Goal: Information Seeking & Learning: Learn about a topic

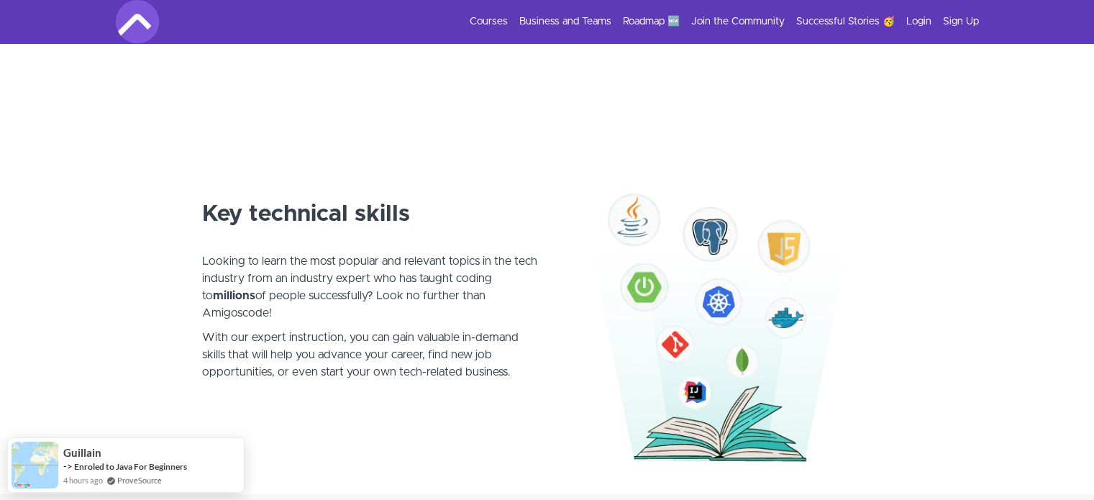
scroll to position [863, 0]
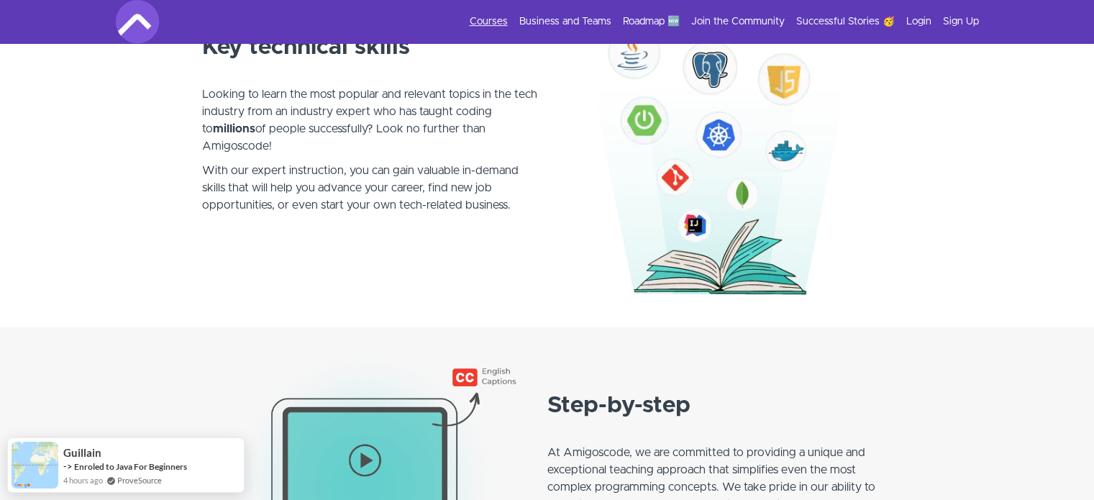
click at [483, 22] on link "Courses" at bounding box center [489, 21] width 38 height 14
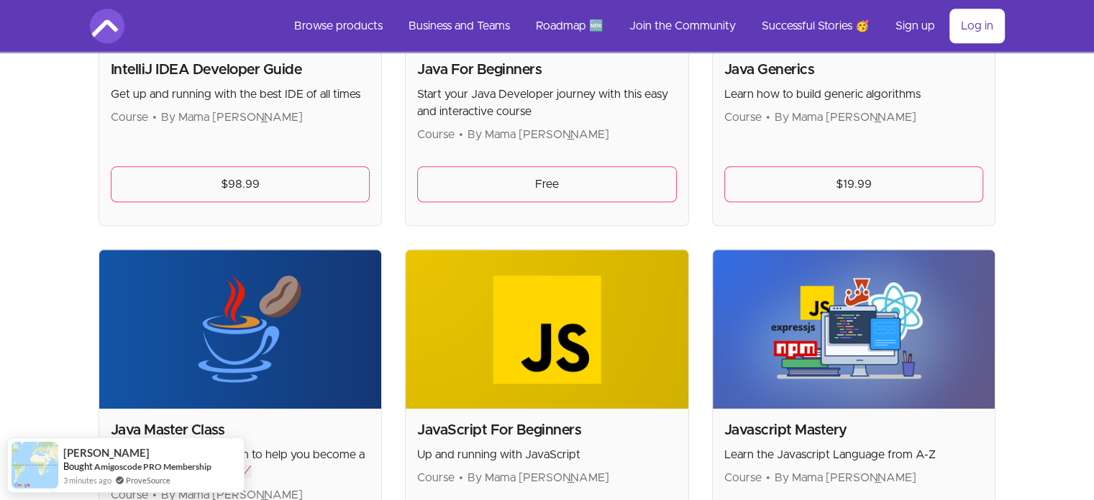
scroll to position [1726, 0]
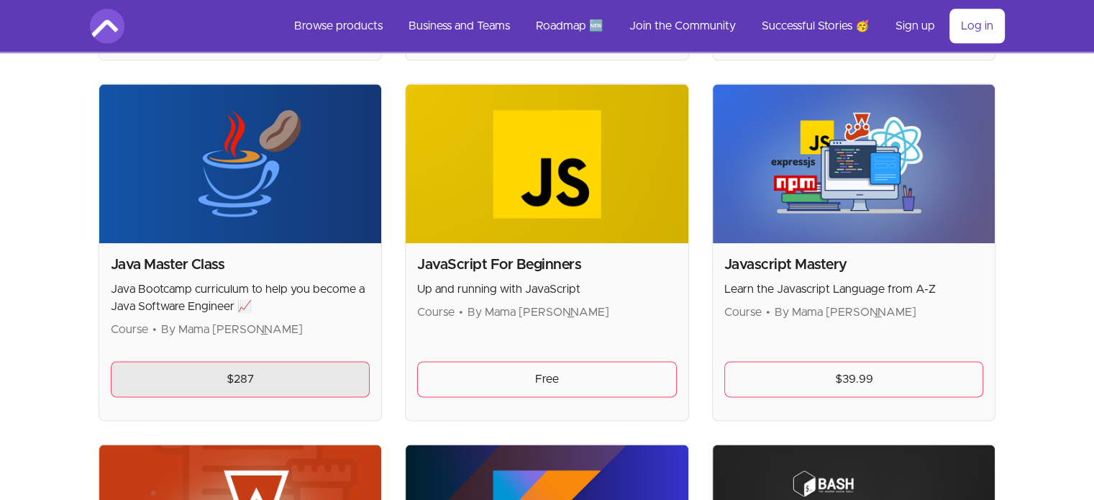
click at [269, 367] on link "$287" at bounding box center [241, 379] width 260 height 36
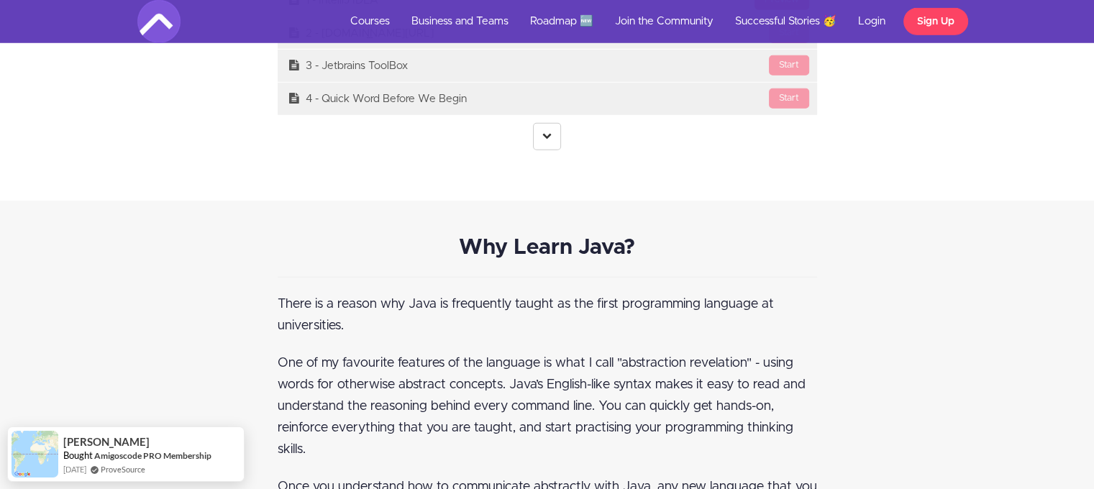
scroll to position [4098, 0]
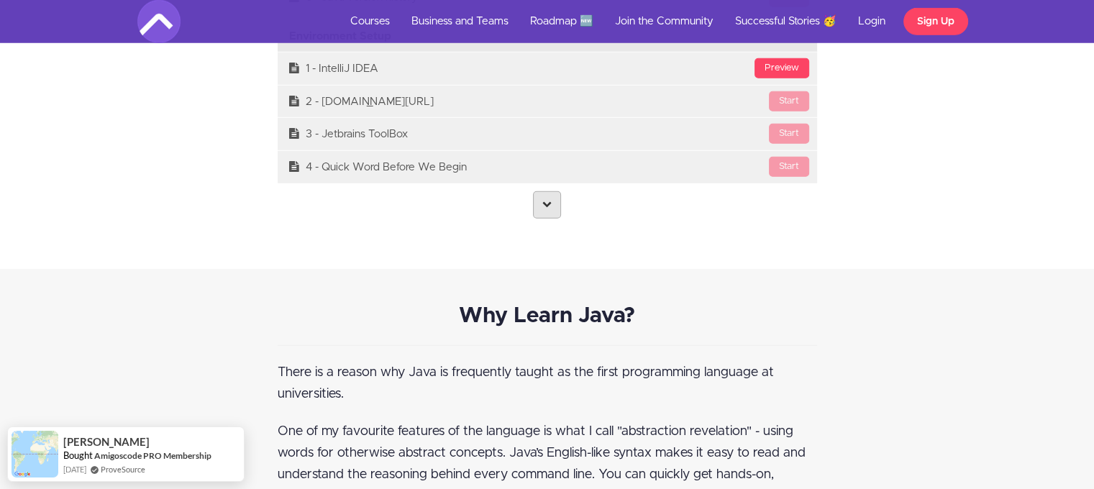
click at [558, 202] on link at bounding box center [547, 204] width 28 height 27
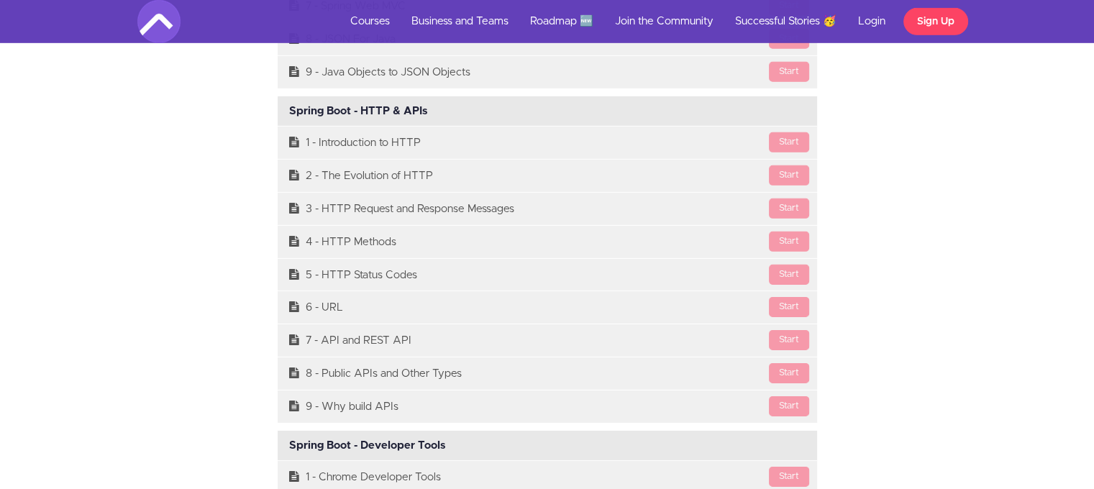
scroll to position [15450, 0]
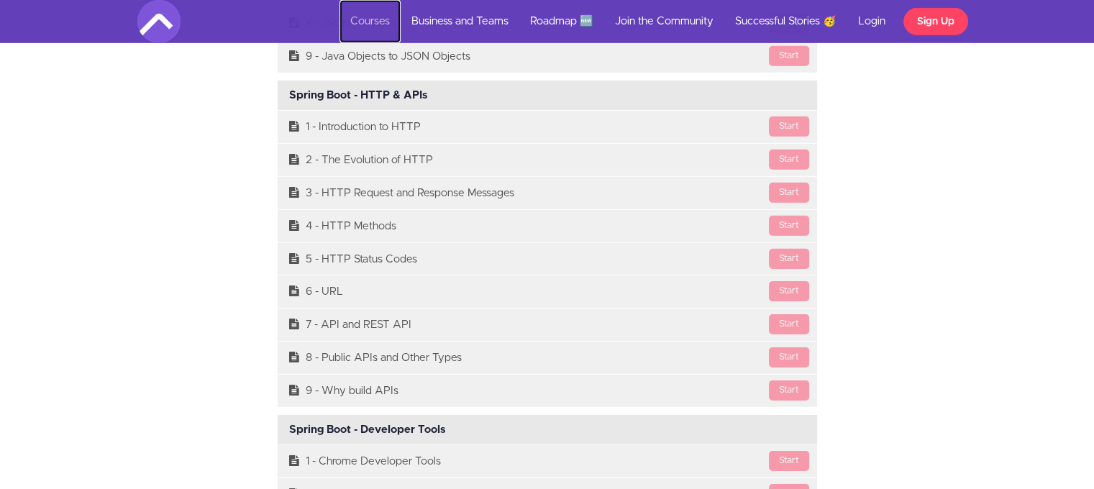
drag, startPoint x: 299, startPoint y: 0, endPoint x: 364, endPoint y: 18, distance: 67.2
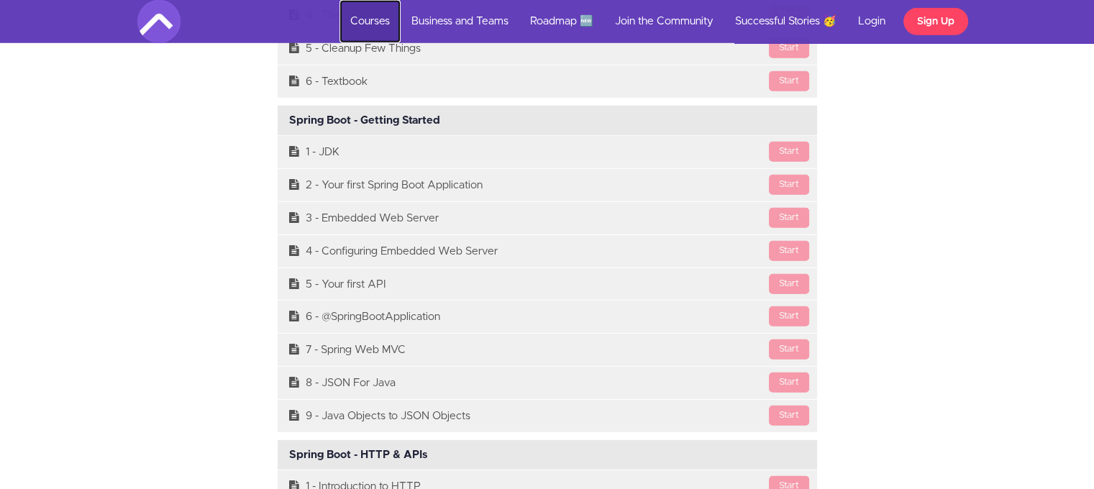
scroll to position [15378, 0]
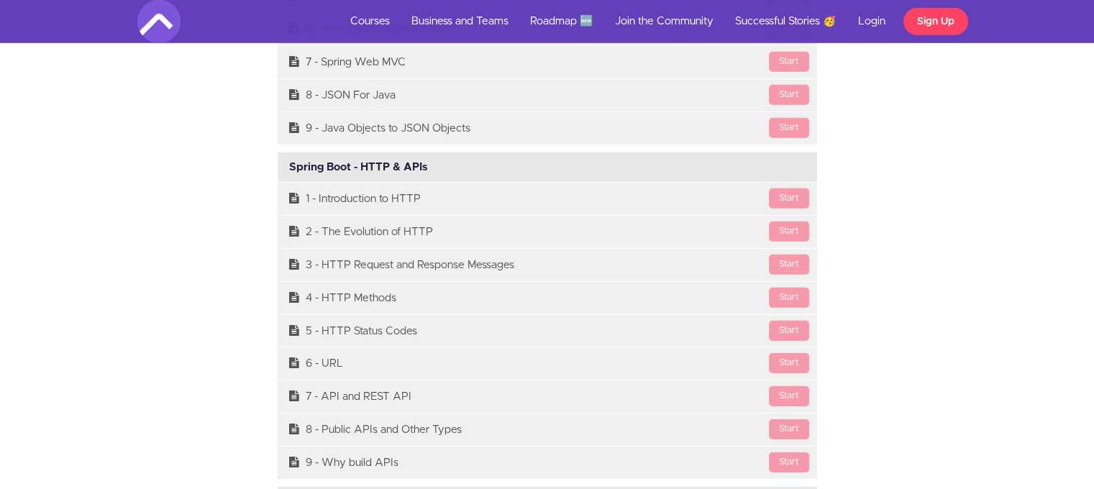
drag, startPoint x: 140, startPoint y: 290, endPoint x: 209, endPoint y: 293, distance: 69.1
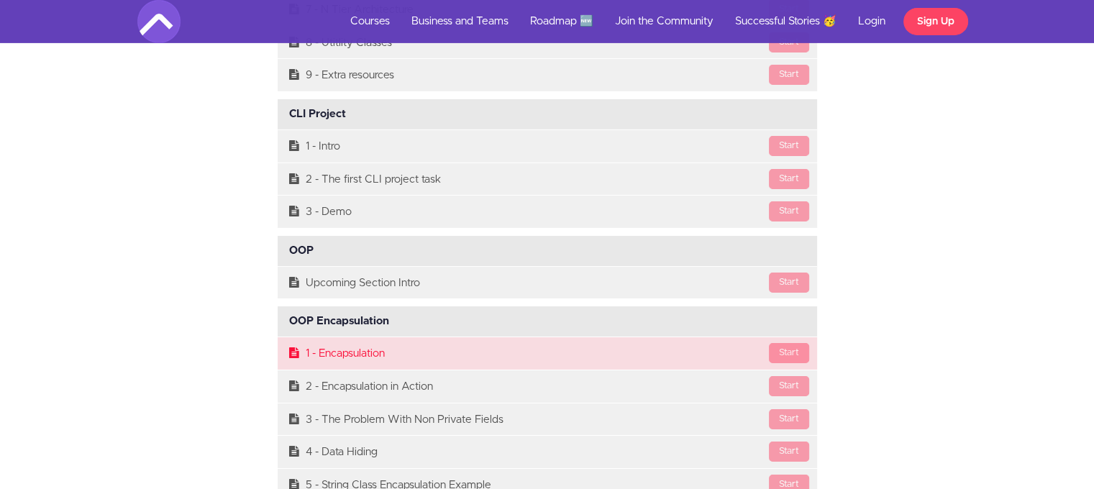
scroll to position [10561, 0]
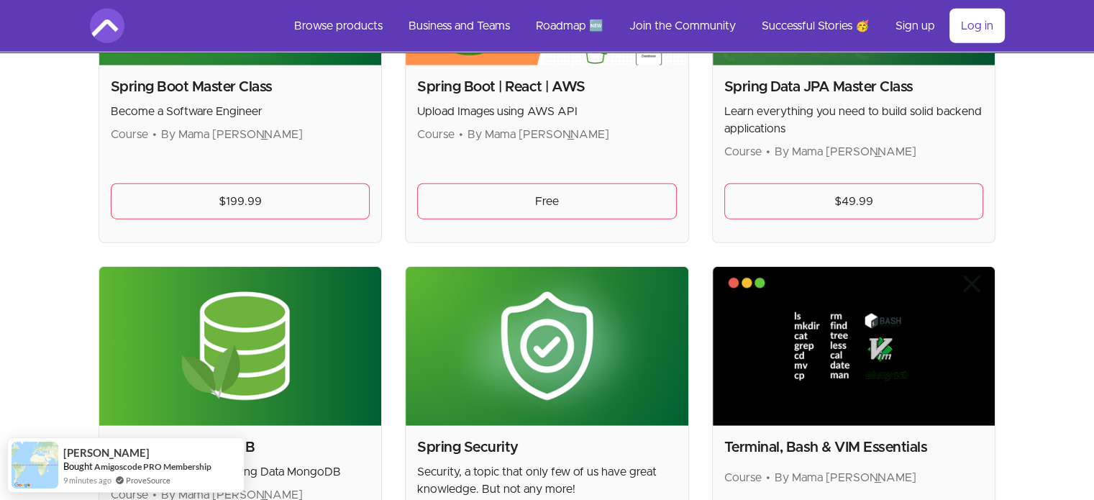
scroll to position [3667, 0]
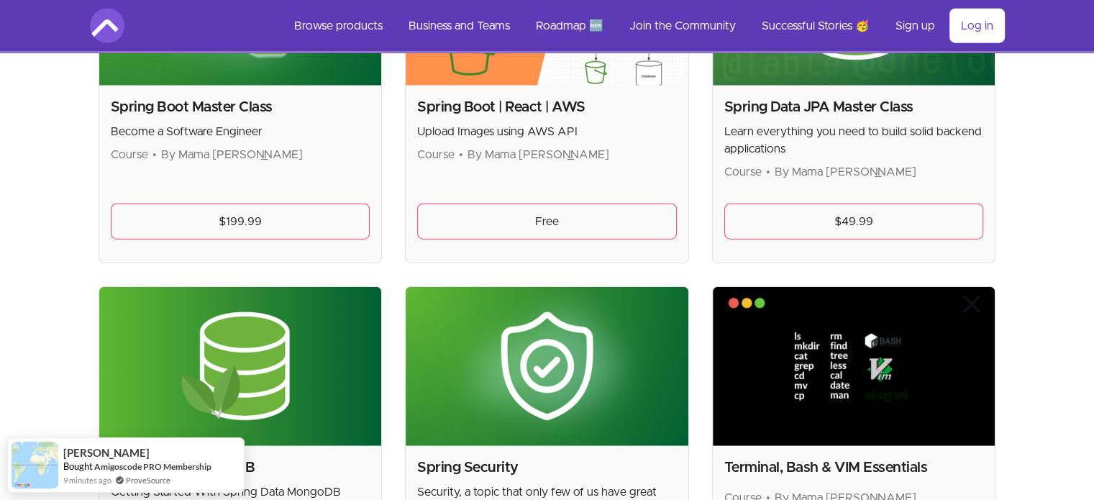
drag, startPoint x: 308, startPoint y: 172, endPoint x: 308, endPoint y: 181, distance: 9.3
click at [308, 172] on div "Spring Boot Master Class Become a Software Engineer Course • By Mama Samba Brai…" at bounding box center [240, 174] width 283 height 177
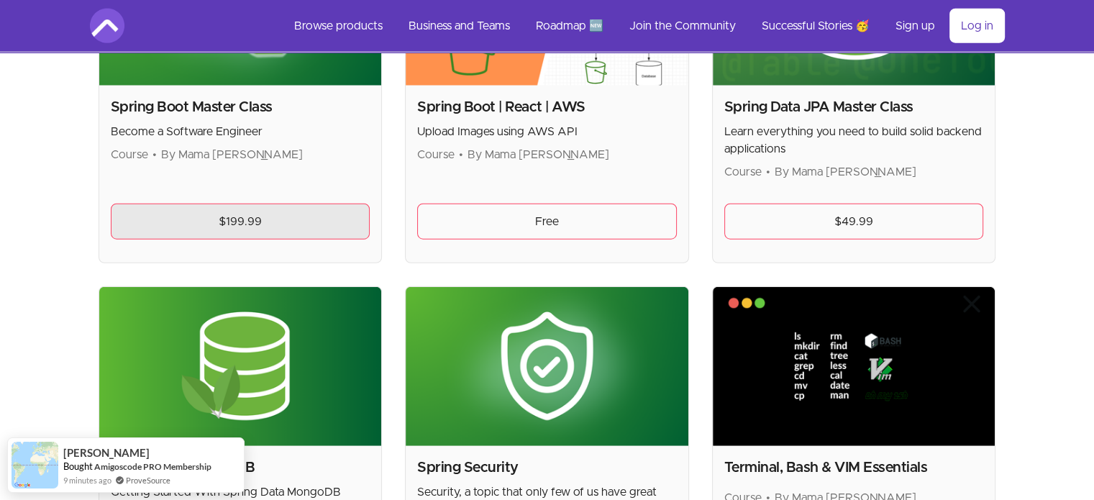
click at [306, 203] on link "$199.99" at bounding box center [241, 221] width 260 height 36
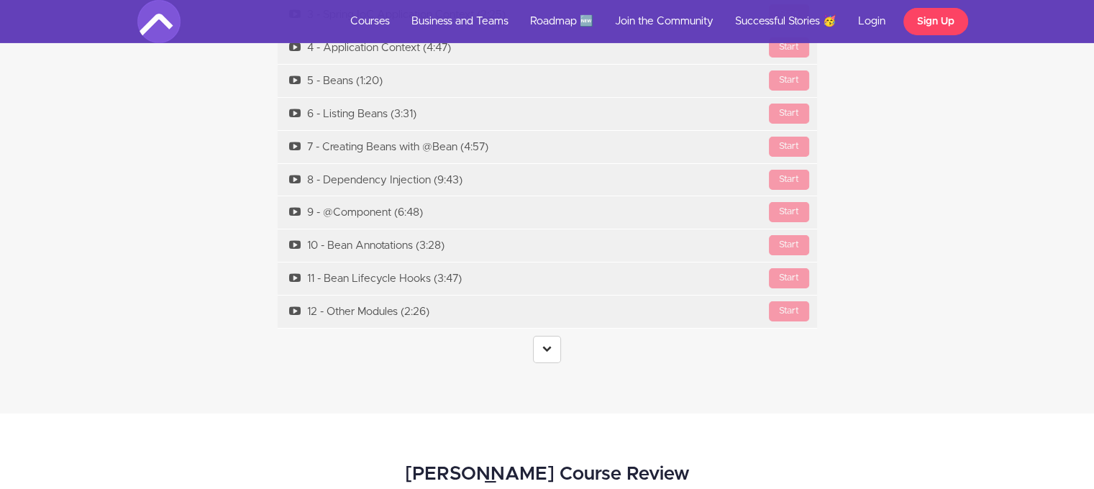
scroll to position [5033, 0]
click at [538, 335] on link at bounding box center [547, 348] width 28 height 27
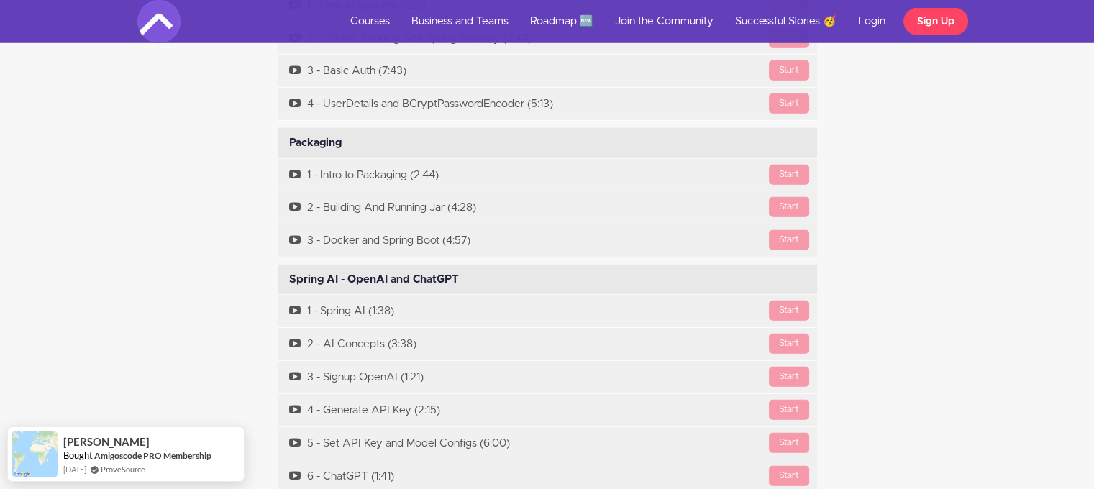
scroll to position [8285, 0]
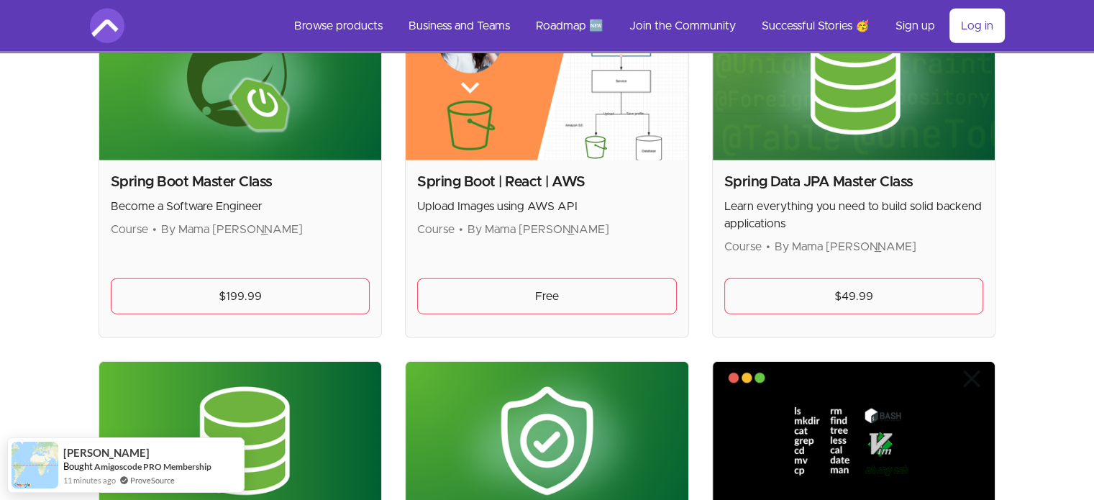
scroll to position [3483, 0]
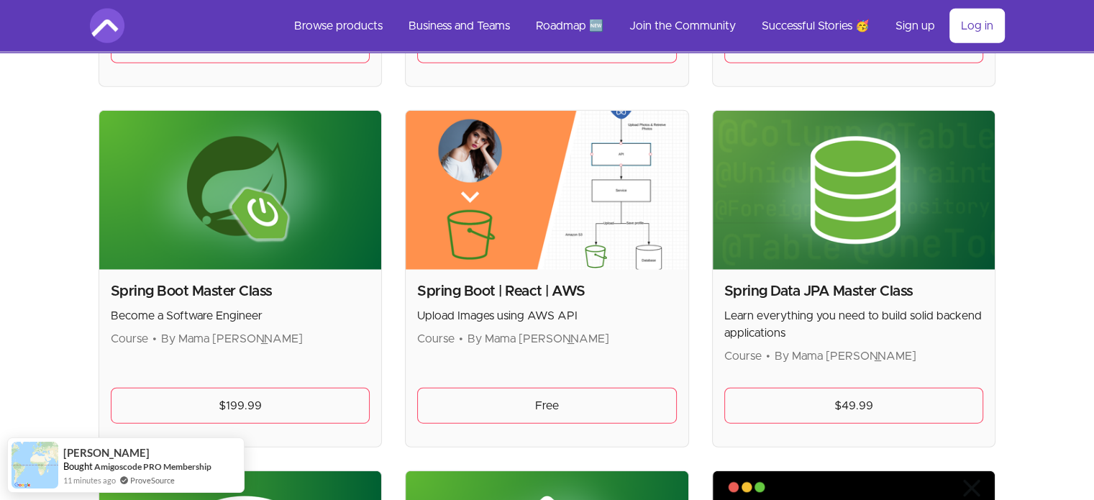
drag, startPoint x: 825, startPoint y: 276, endPoint x: 791, endPoint y: 275, distance: 34.5
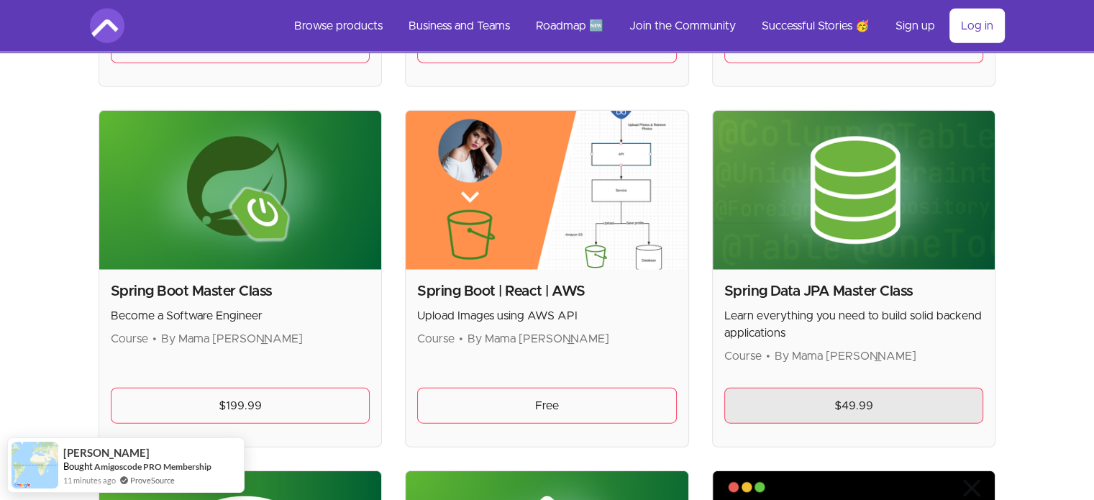
drag, startPoint x: 791, startPoint y: 275, endPoint x: 780, endPoint y: 398, distance: 124.1
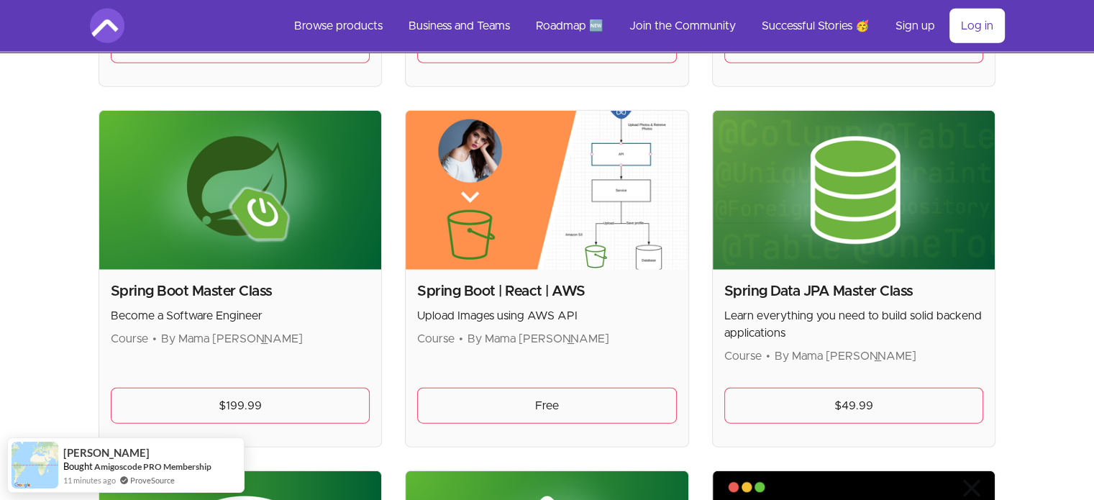
drag, startPoint x: 780, startPoint y: 398, endPoint x: 883, endPoint y: 191, distance: 231.2
click at [883, 191] on img at bounding box center [854, 190] width 283 height 159
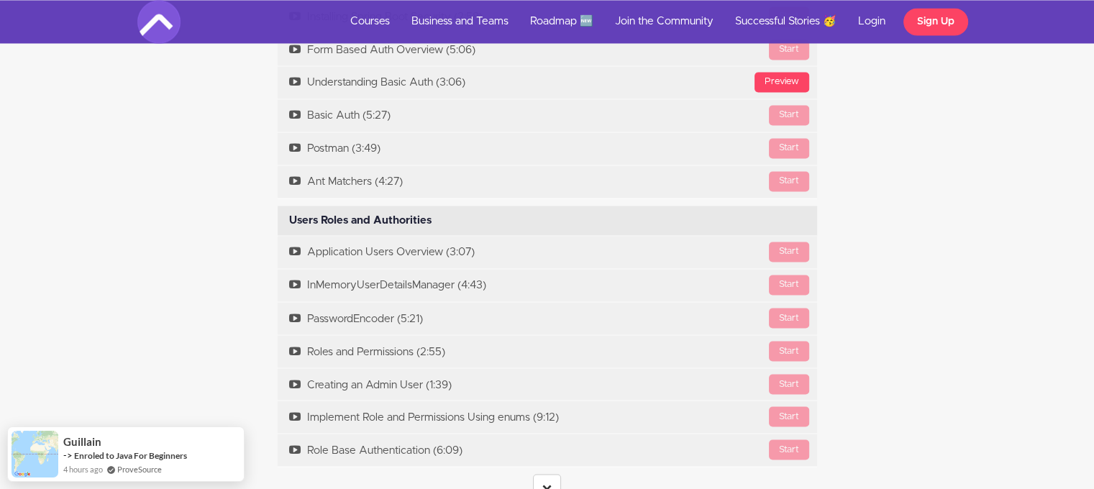
scroll to position [2660, 0]
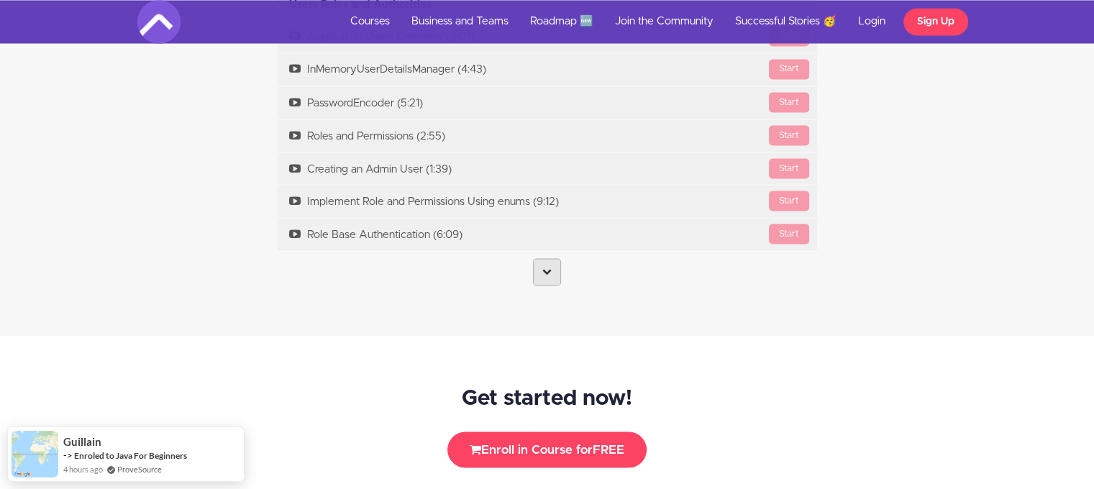
click at [538, 277] on link at bounding box center [547, 271] width 28 height 27
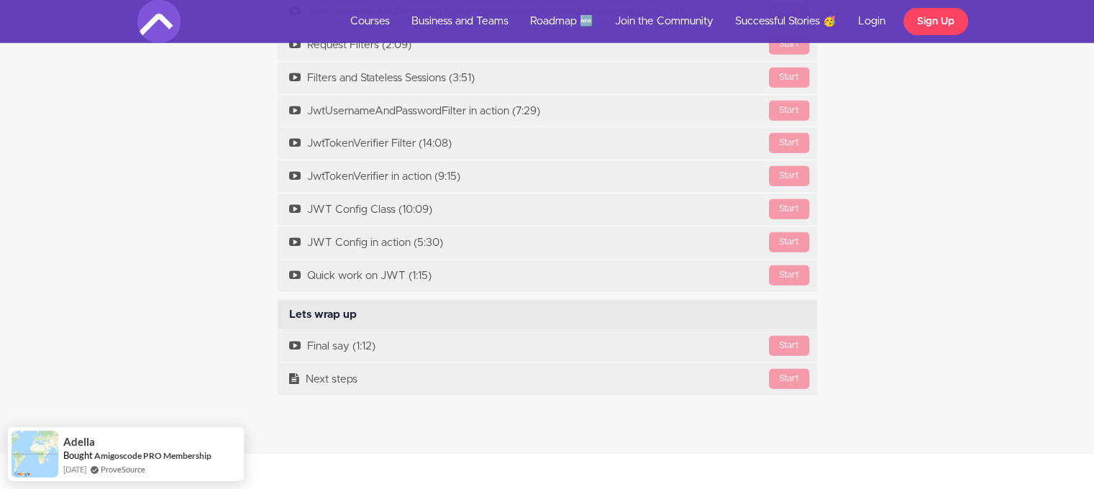
scroll to position [4242, 0]
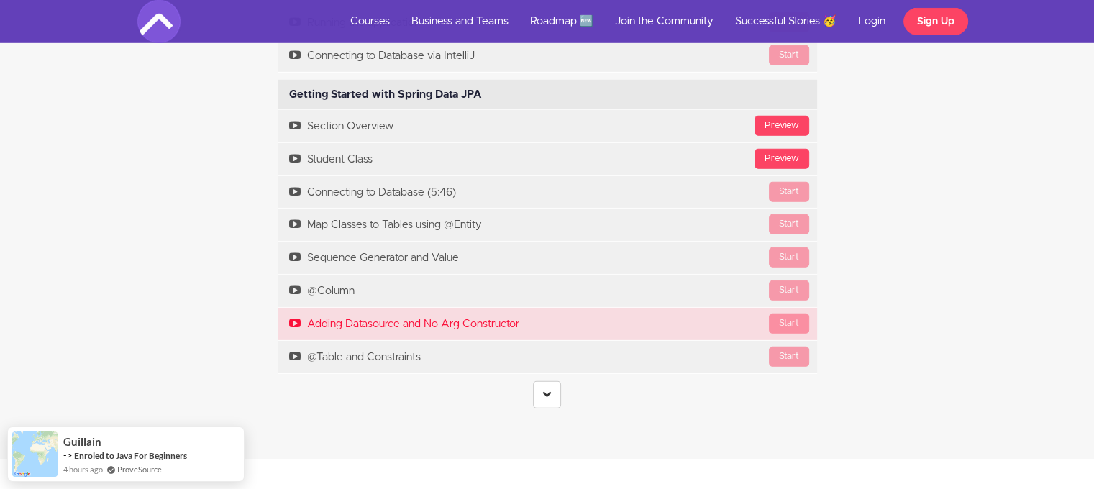
scroll to position [4314, 0]
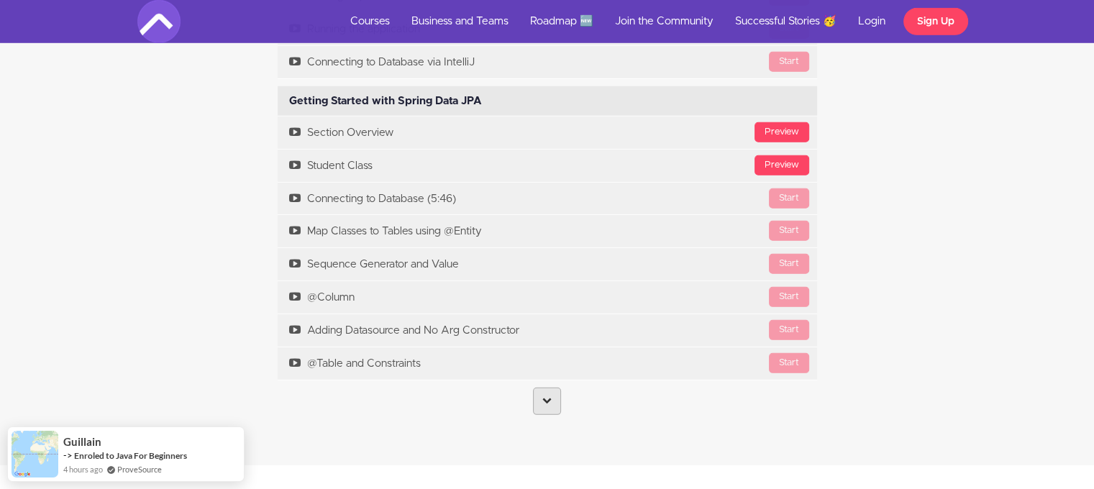
click at [555, 396] on link at bounding box center [547, 401] width 28 height 27
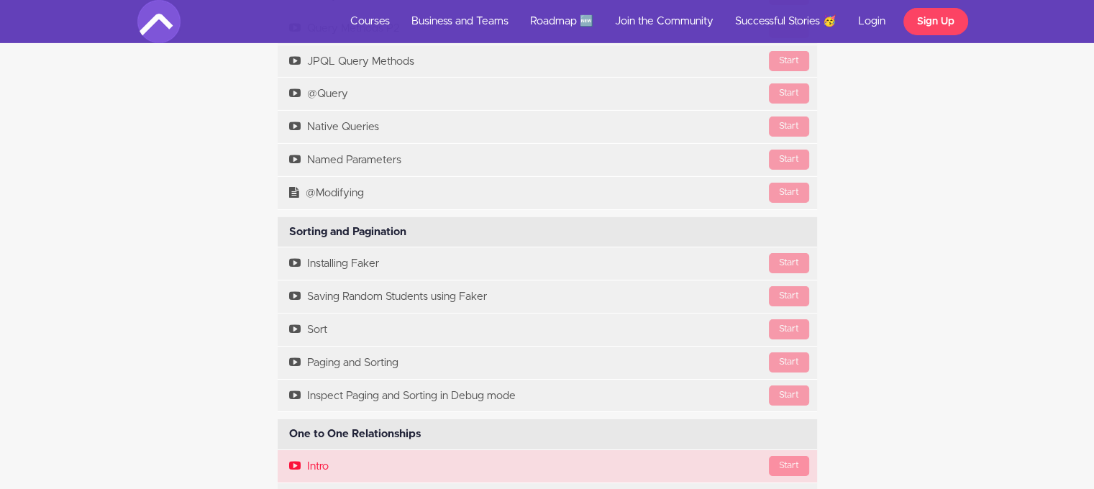
scroll to position [4889, 0]
